Goal: Task Accomplishment & Management: Use online tool/utility

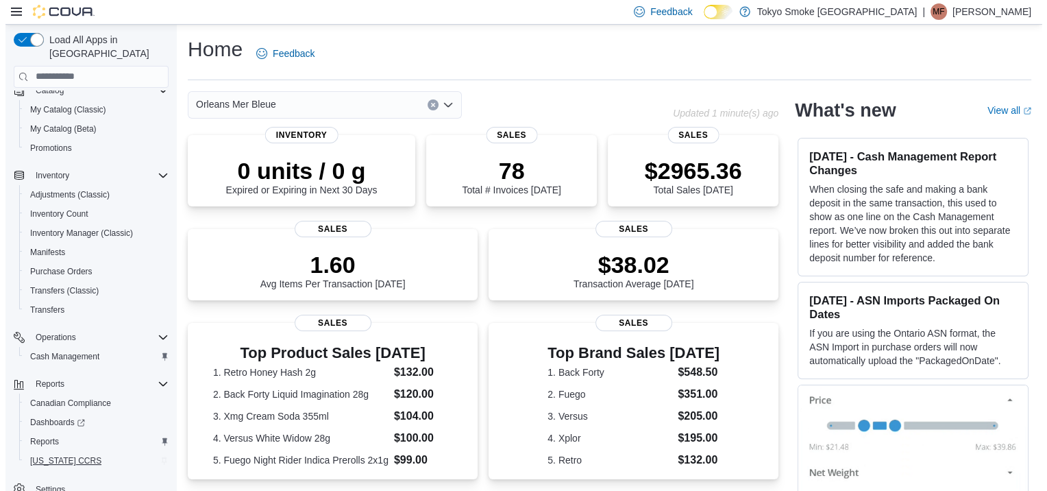
scroll to position [143, 0]
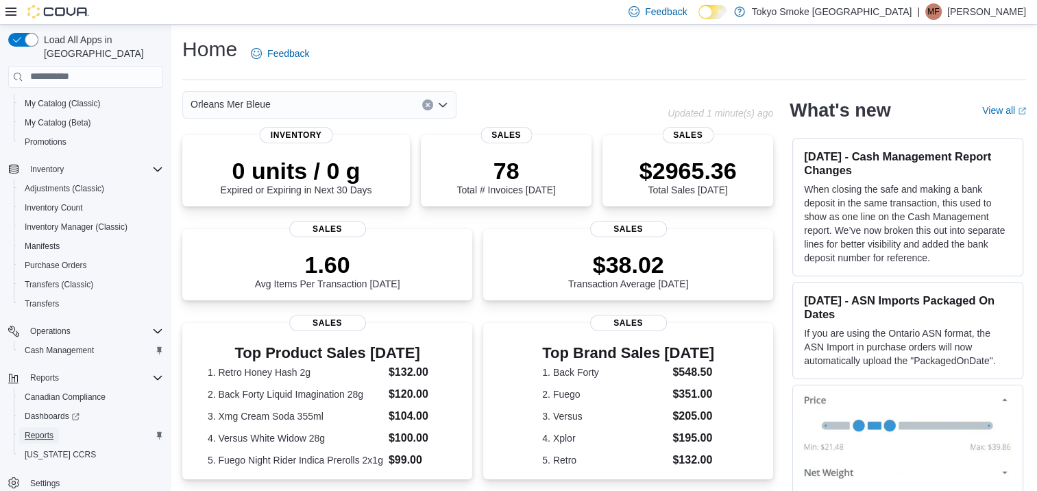
click at [53, 427] on link "Reports" at bounding box center [39, 435] width 40 height 16
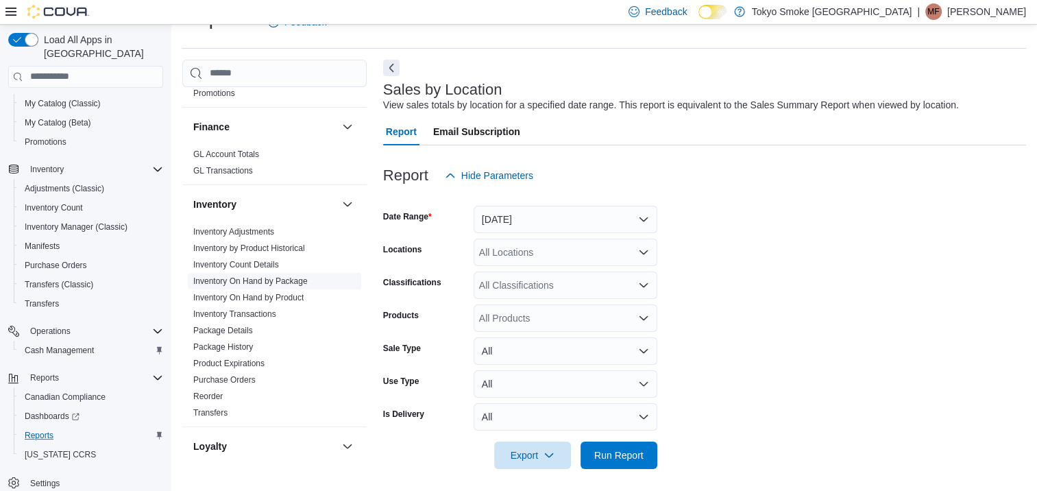
scroll to position [343, 0]
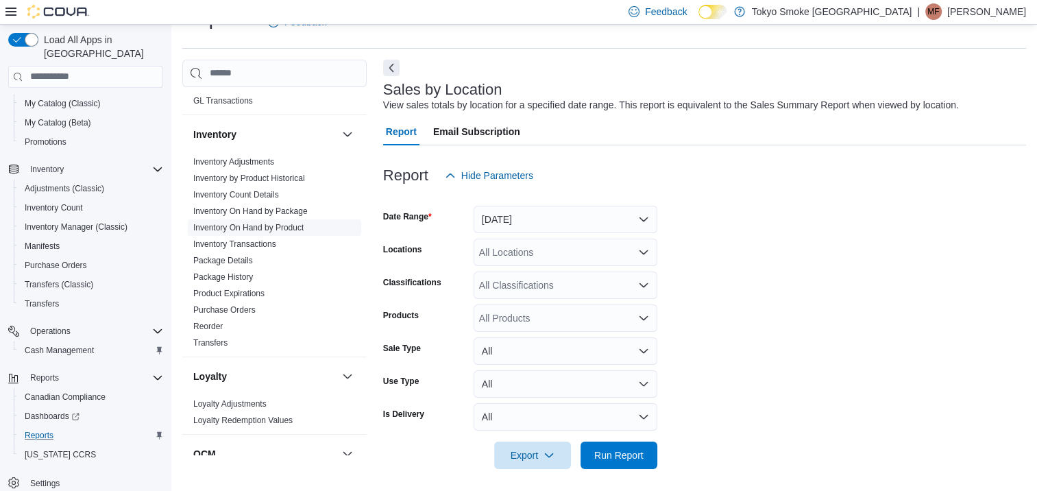
click at [263, 228] on link "Inventory On Hand by Product" at bounding box center [248, 228] width 110 height 10
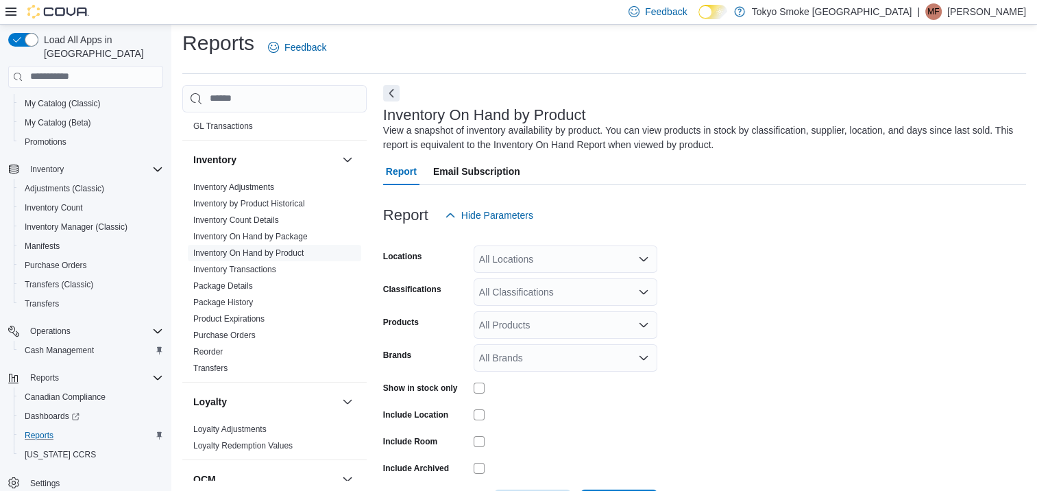
scroll to position [46, 0]
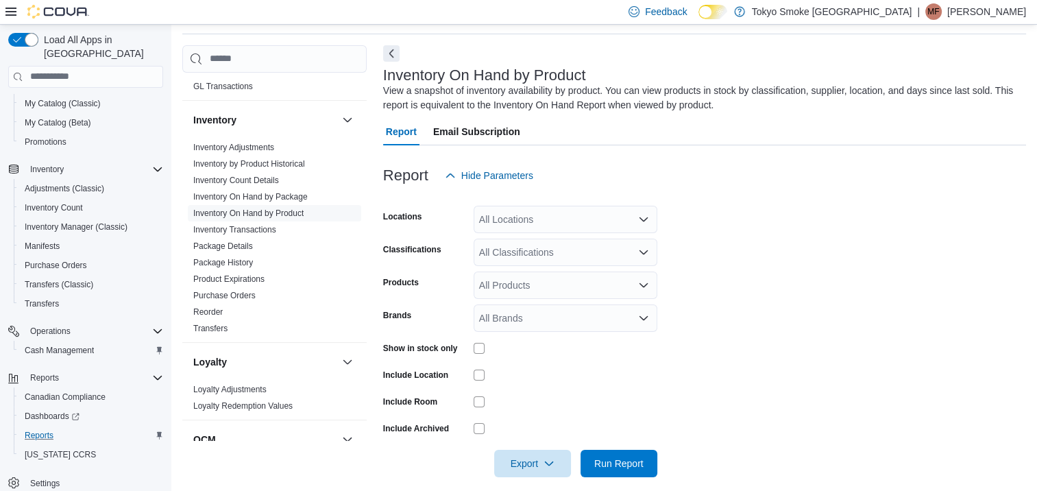
click at [523, 226] on div "All Locations" at bounding box center [566, 219] width 184 height 27
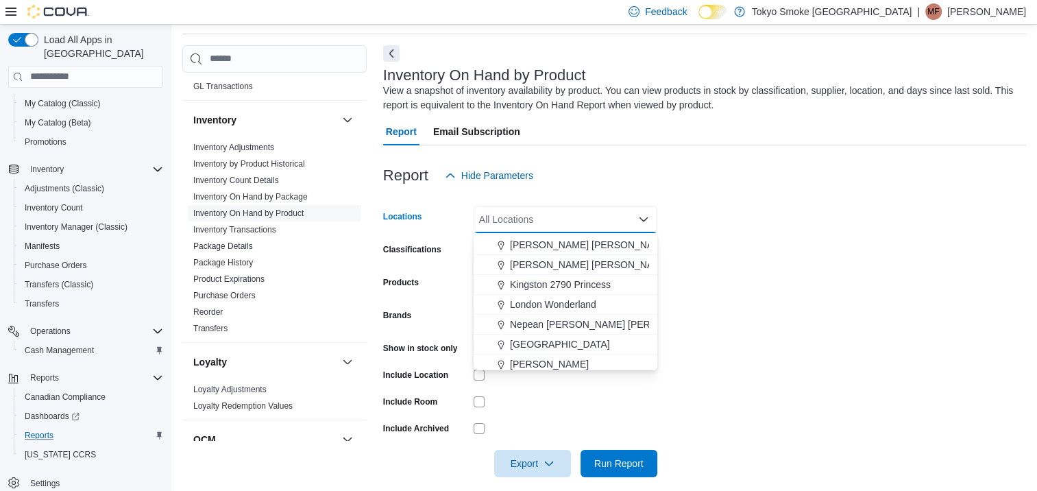
scroll to position [480, 0]
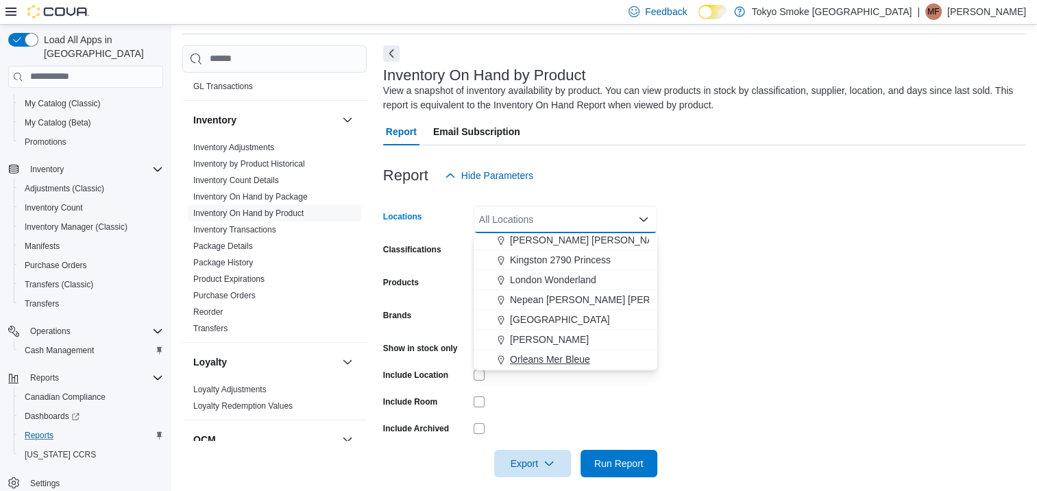
click at [532, 357] on span "Orleans Mer Bleue" at bounding box center [550, 359] width 80 height 14
click at [670, 333] on form "Locations [GEOGRAPHIC_DATA] [GEOGRAPHIC_DATA] Bleue Combo box. Selected. Orlean…" at bounding box center [704, 333] width 643 height 288
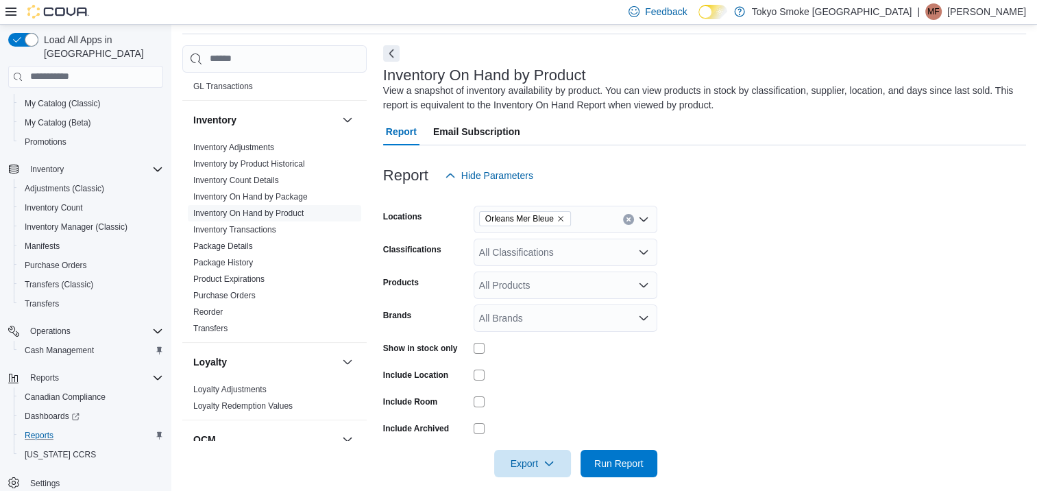
click at [515, 256] on div "All Classifications" at bounding box center [566, 252] width 184 height 27
type input "***"
click at [515, 273] on span "Cannabis" at bounding box center [523, 276] width 40 height 14
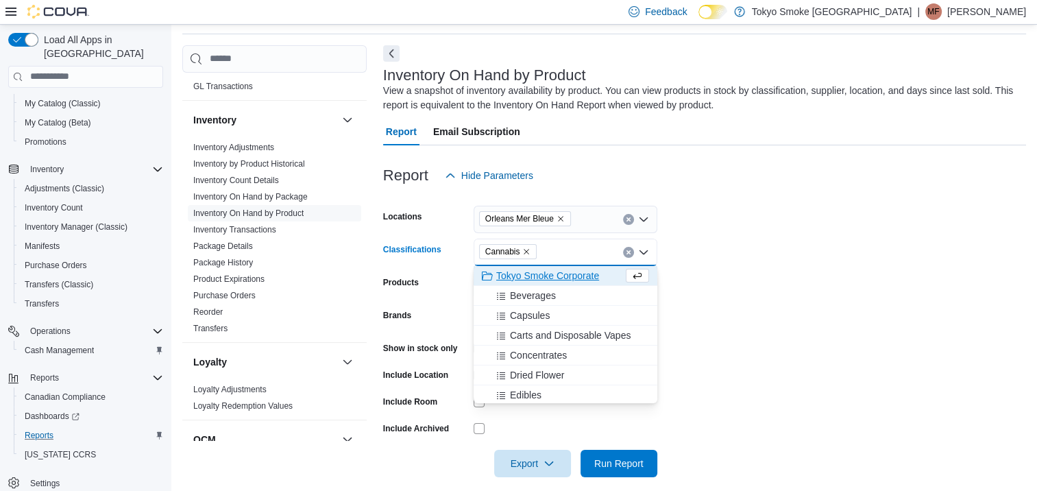
click at [674, 247] on form "Locations Orleans Mer Bleue Classifications Cannabis Combo box. Selected. Canna…" at bounding box center [704, 333] width 643 height 288
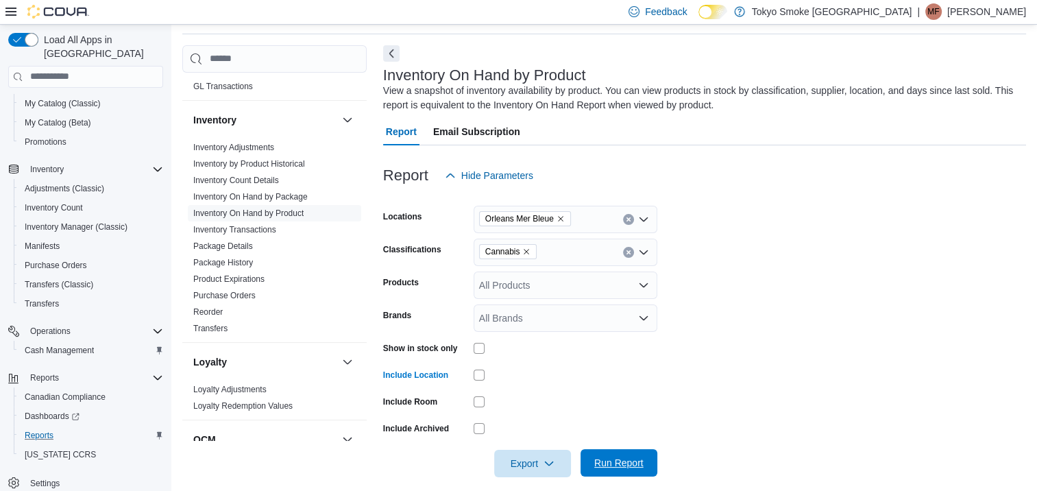
click at [604, 454] on span "Run Report" at bounding box center [619, 462] width 60 height 27
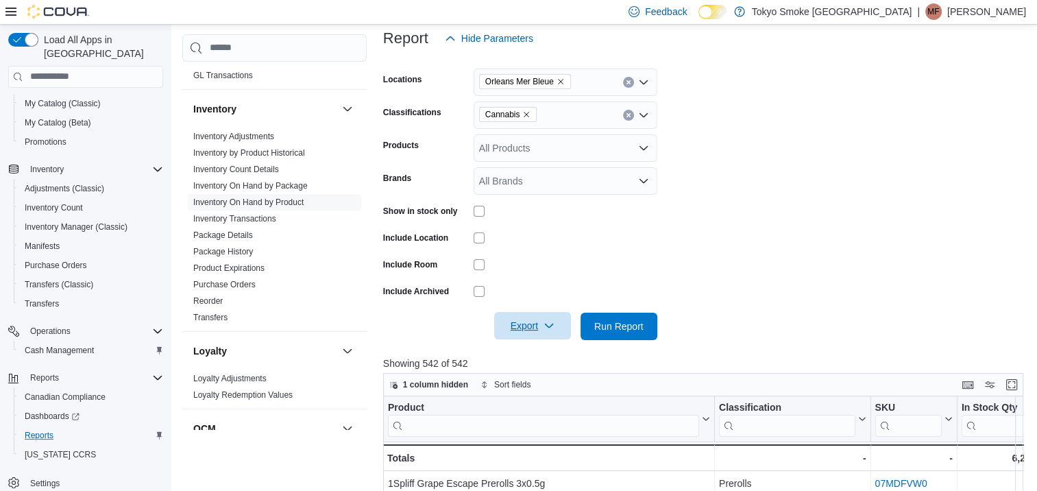
click at [535, 322] on span "Export" at bounding box center [532, 325] width 60 height 27
click at [531, 350] on span "Export to Excel" at bounding box center [535, 353] width 62 height 11
